Goal: Check status: Check status

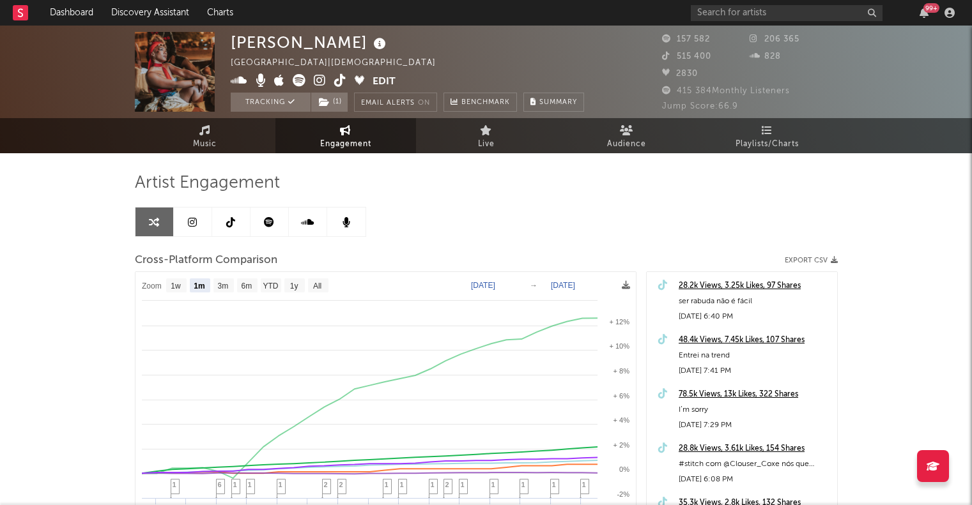
select select "1m"
click at [926, 14] on icon "button" at bounding box center [923, 13] width 9 height 10
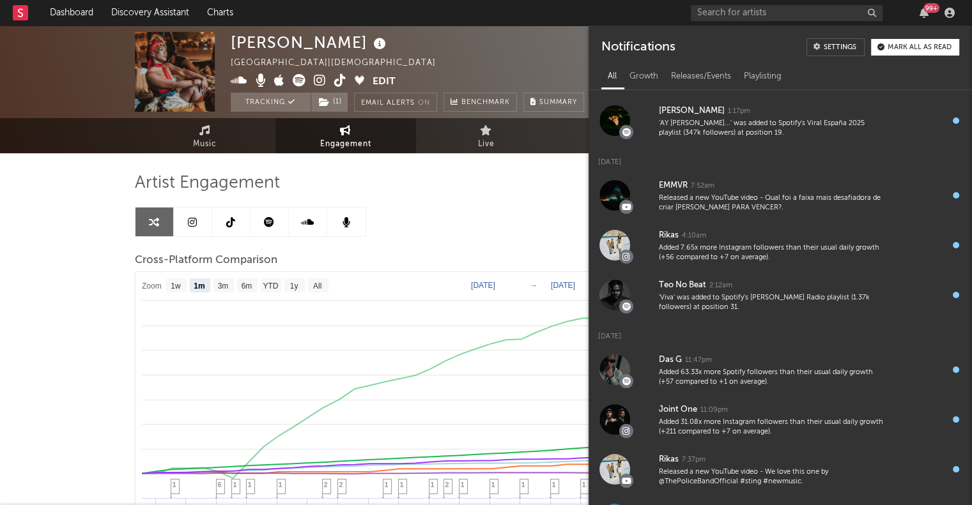
scroll to position [0, 0]
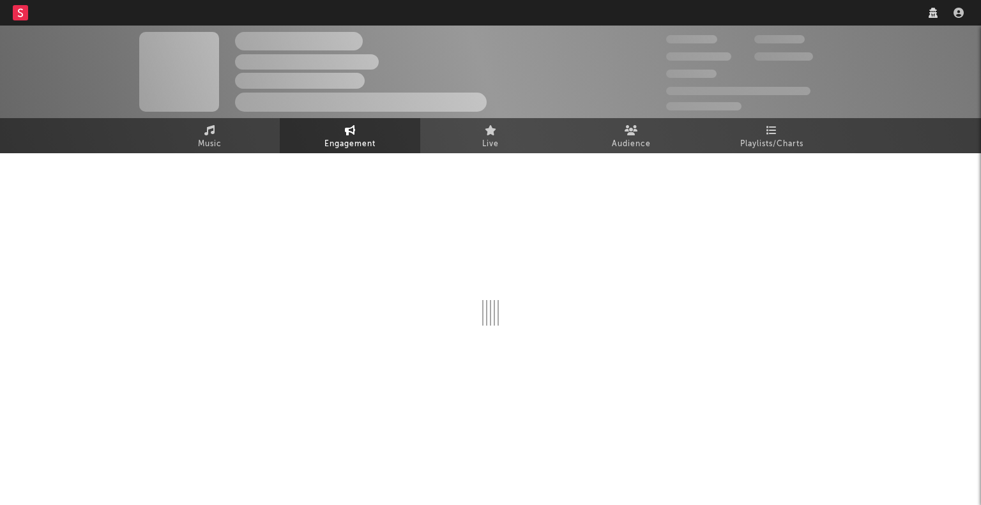
select select "1w"
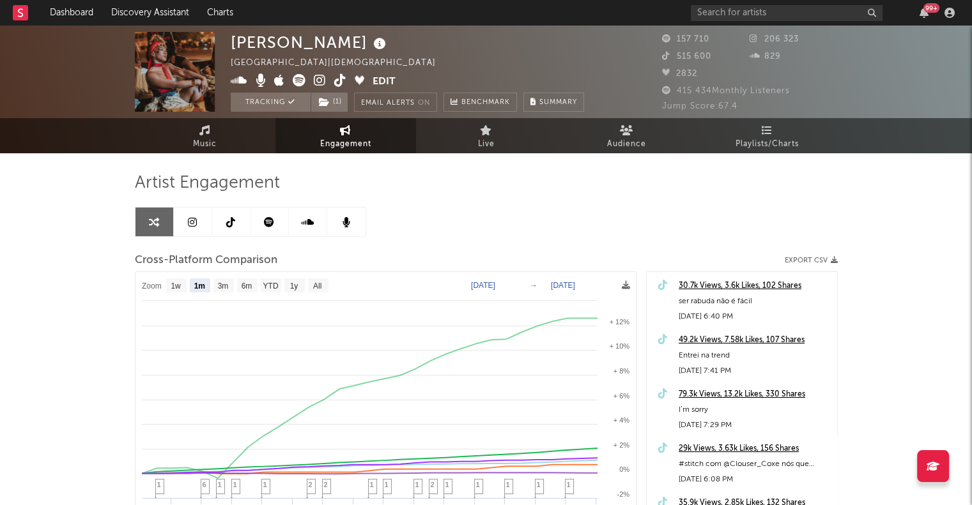
select select "1m"
click at [923, 15] on icon "button" at bounding box center [923, 13] width 9 height 10
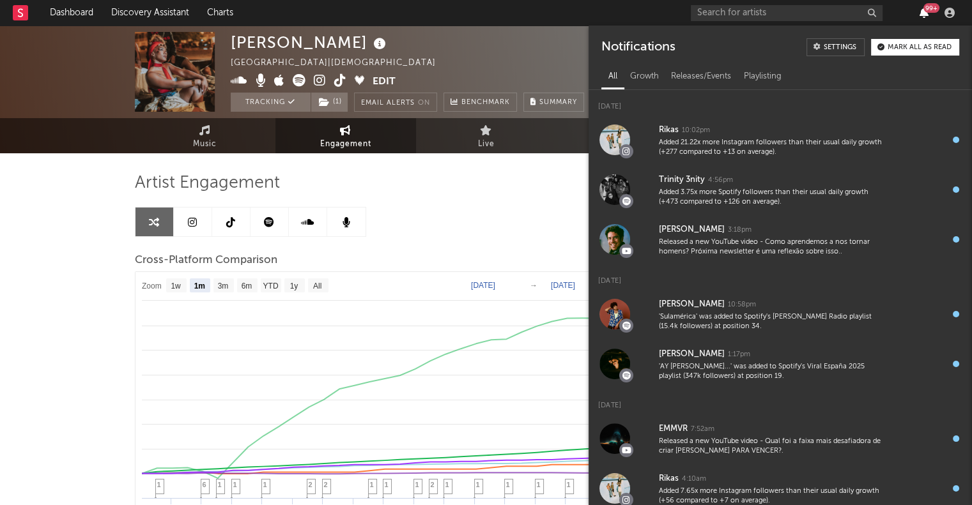
click at [923, 15] on icon "button" at bounding box center [923, 13] width 9 height 10
